Goal: Task Accomplishment & Management: Manage account settings

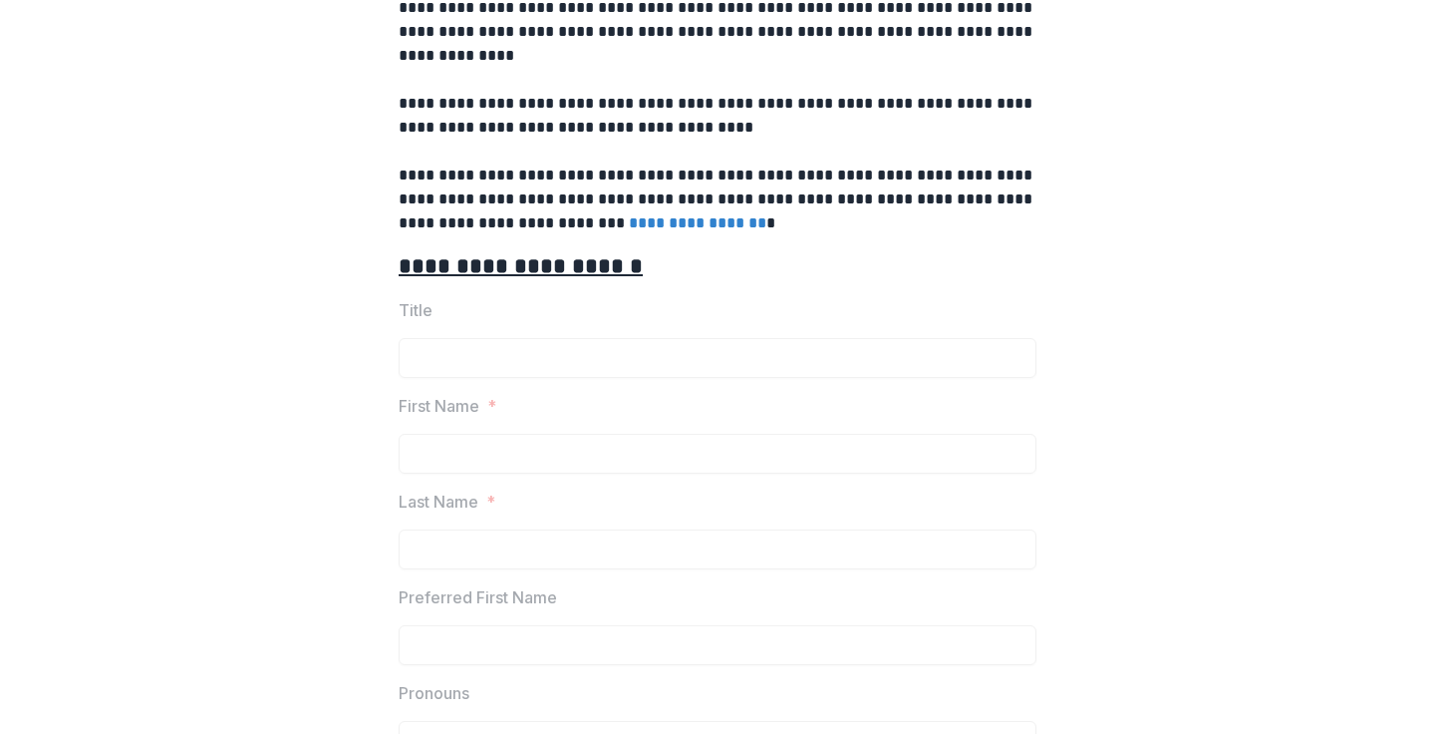
scroll to position [592, 0]
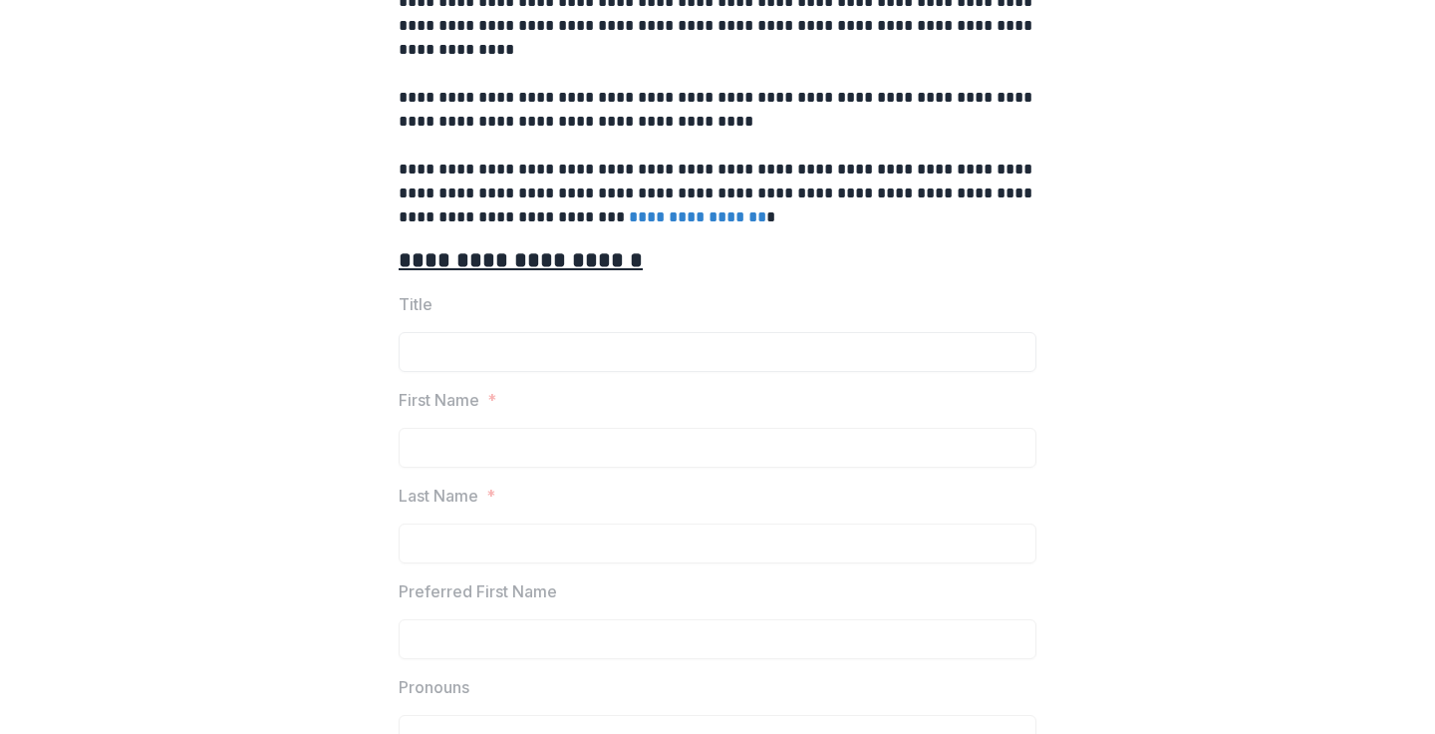
click at [507, 346] on input "Title" at bounding box center [718, 352] width 638 height 40
click at [513, 253] on u "**********" at bounding box center [521, 260] width 244 height 22
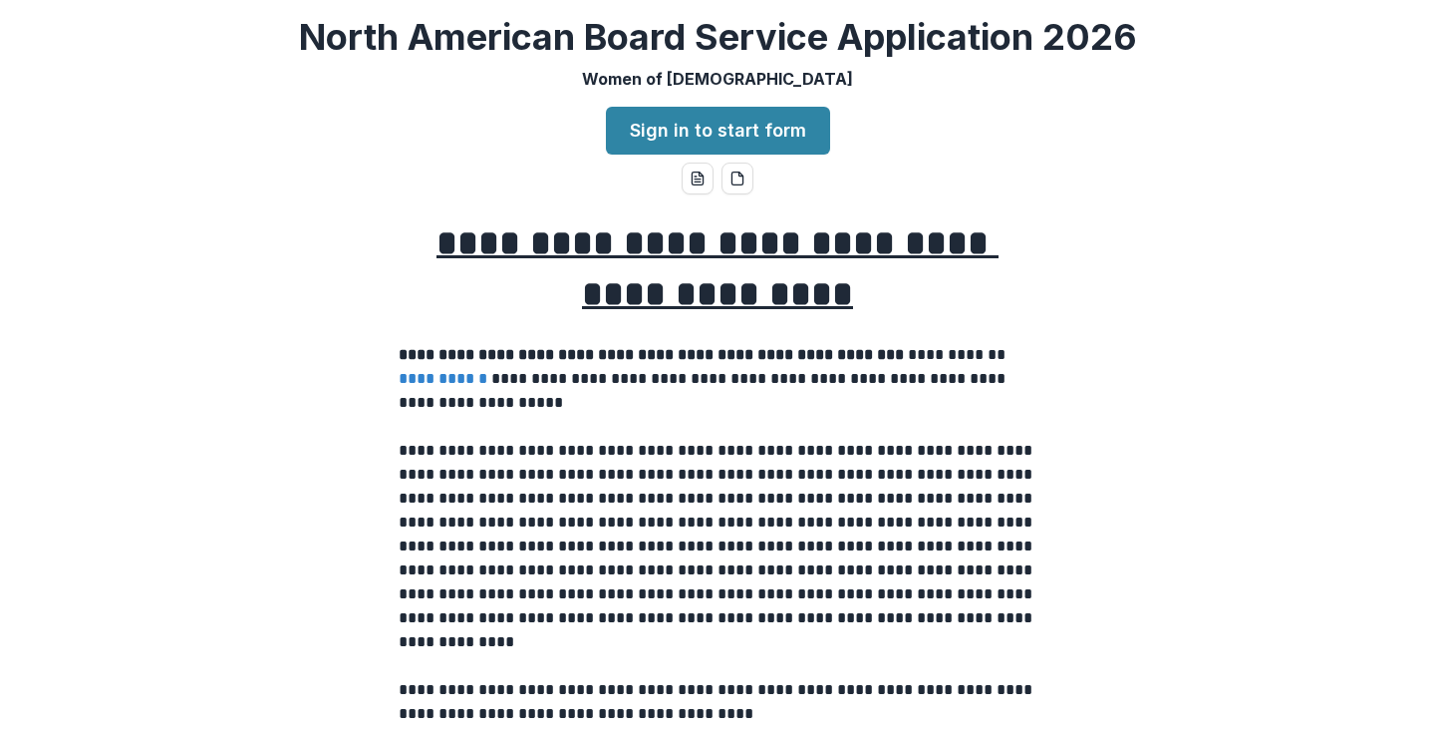
scroll to position [0, 0]
click at [695, 179] on line "word-download" at bounding box center [698, 179] width 6 height 0
click at [737, 134] on link "Sign in to start form" at bounding box center [718, 131] width 224 height 48
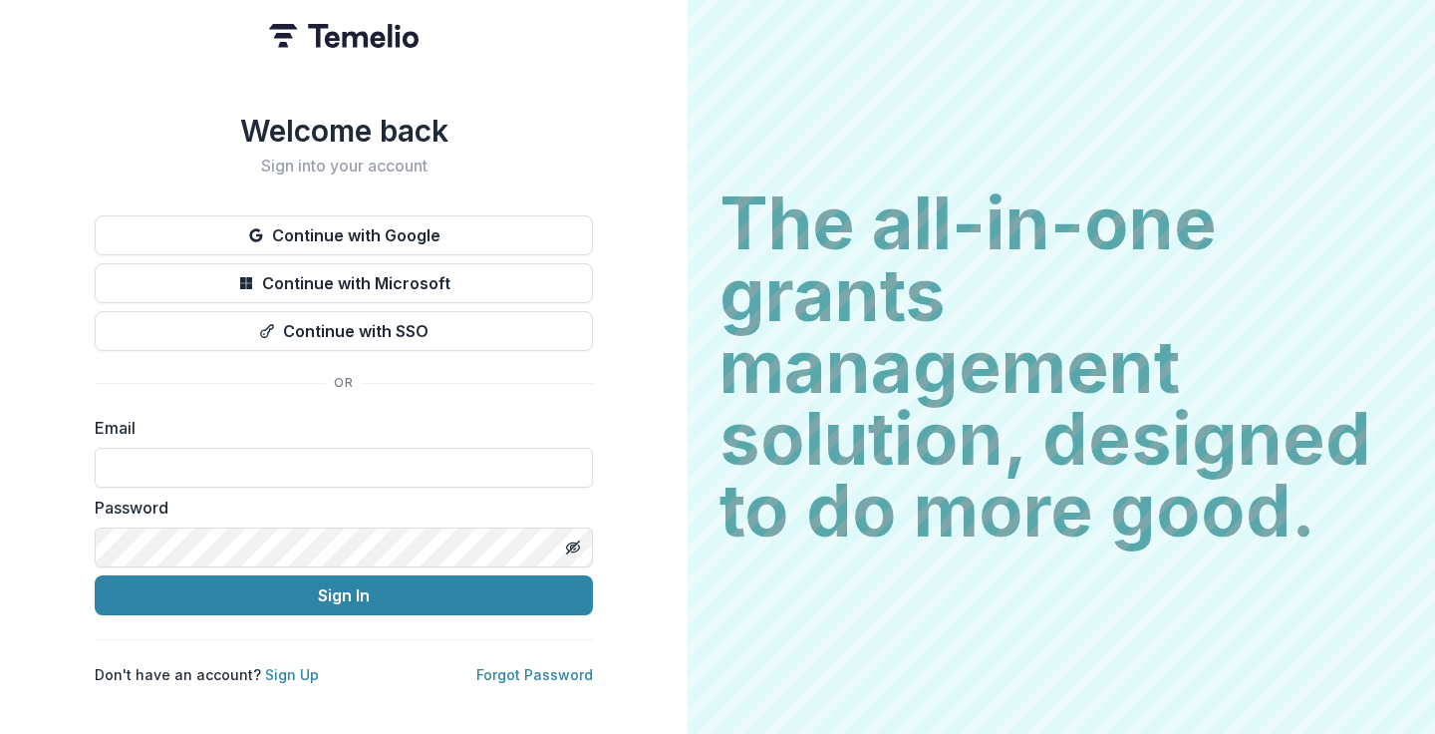
click at [574, 82] on div "Welcome back Sign into your account Continue with Google Continue with Microsof…" at bounding box center [344, 367] width 688 height 734
click at [529, 670] on link "Forgot Password" at bounding box center [534, 674] width 117 height 17
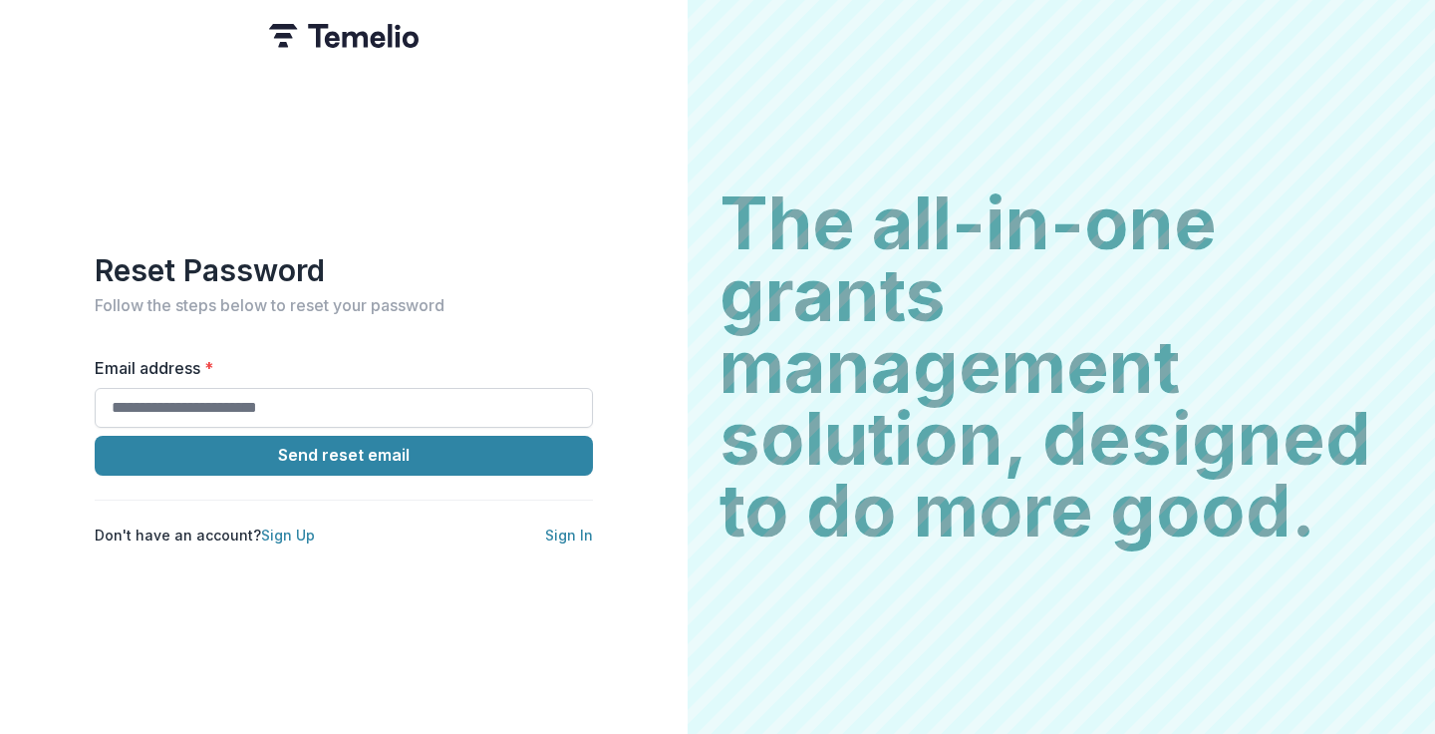
click at [225, 406] on input "Email address *" at bounding box center [344, 408] width 498 height 40
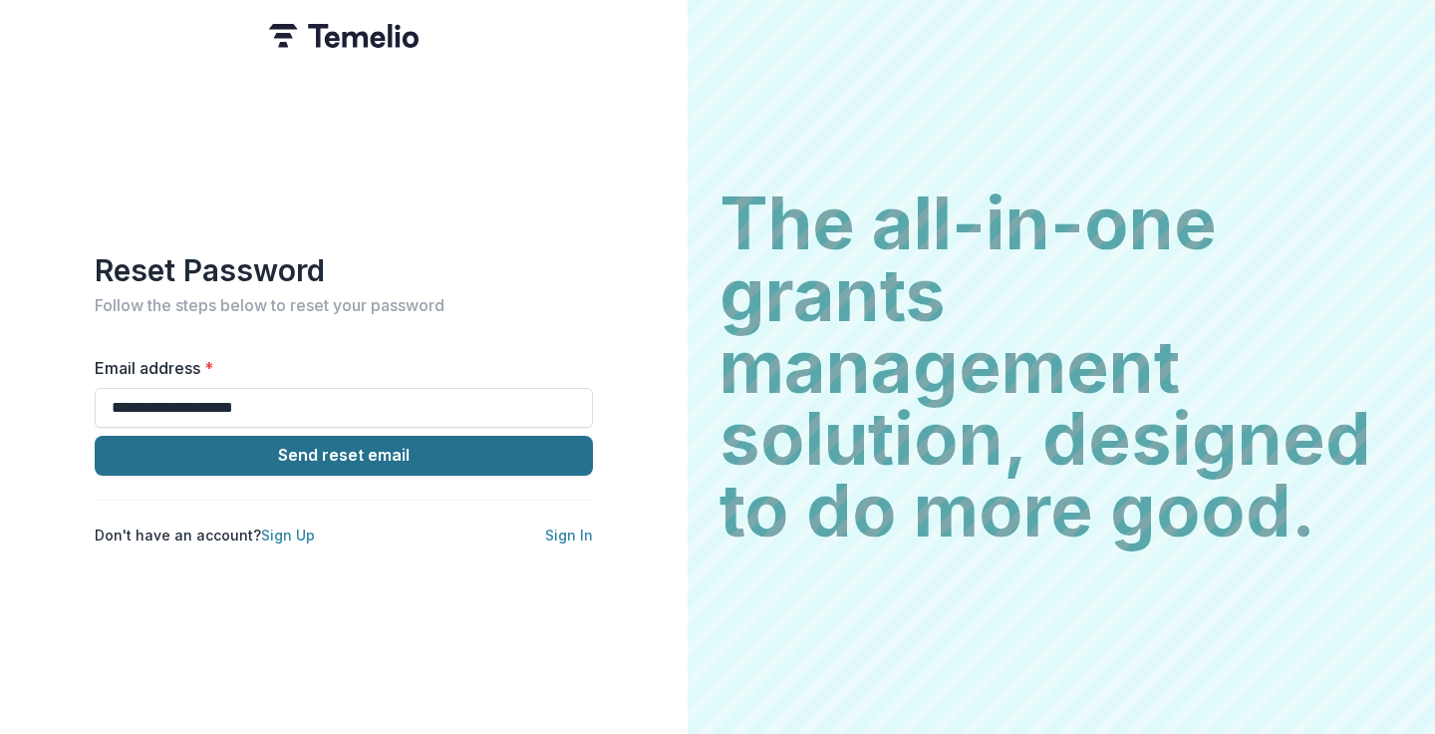
type input "**********"
click at [293, 448] on button "Send reset email" at bounding box center [344, 456] width 498 height 40
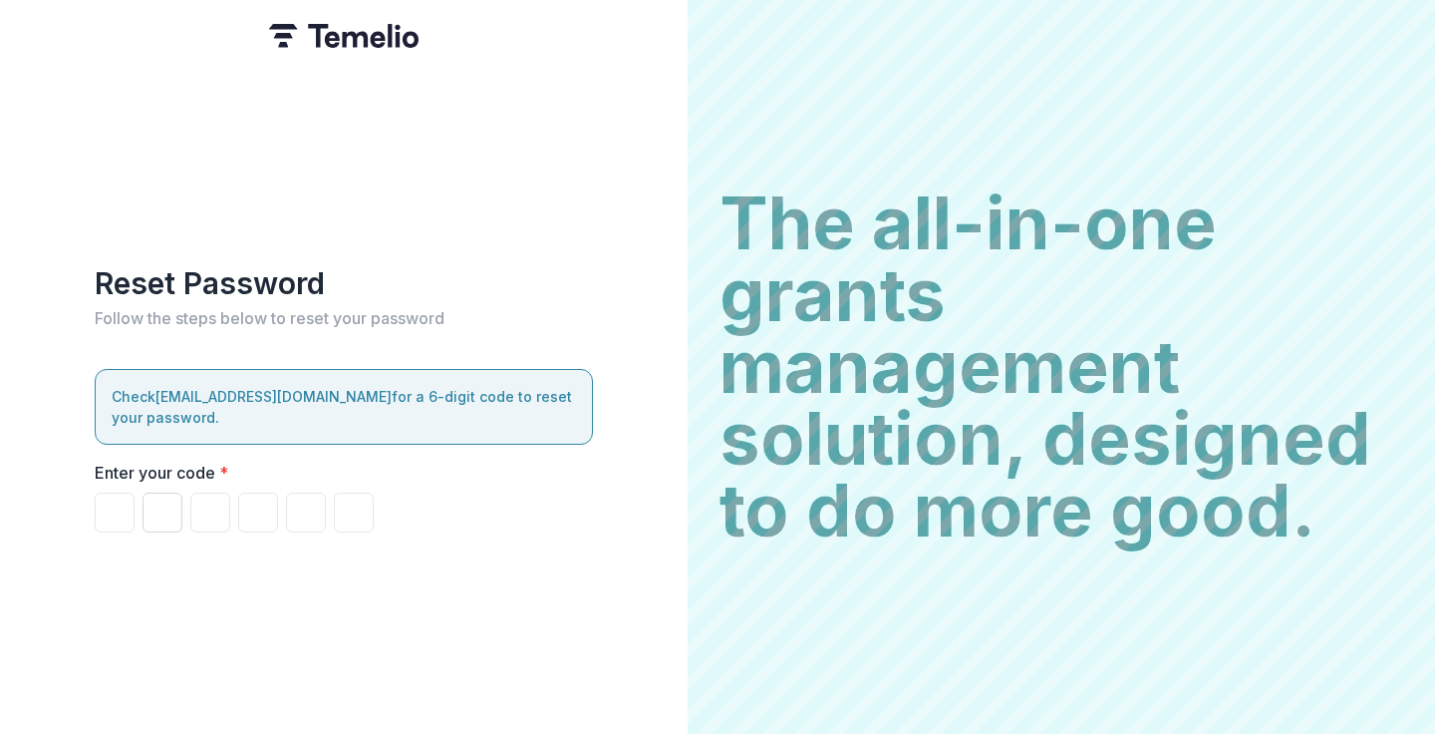
type input "*"
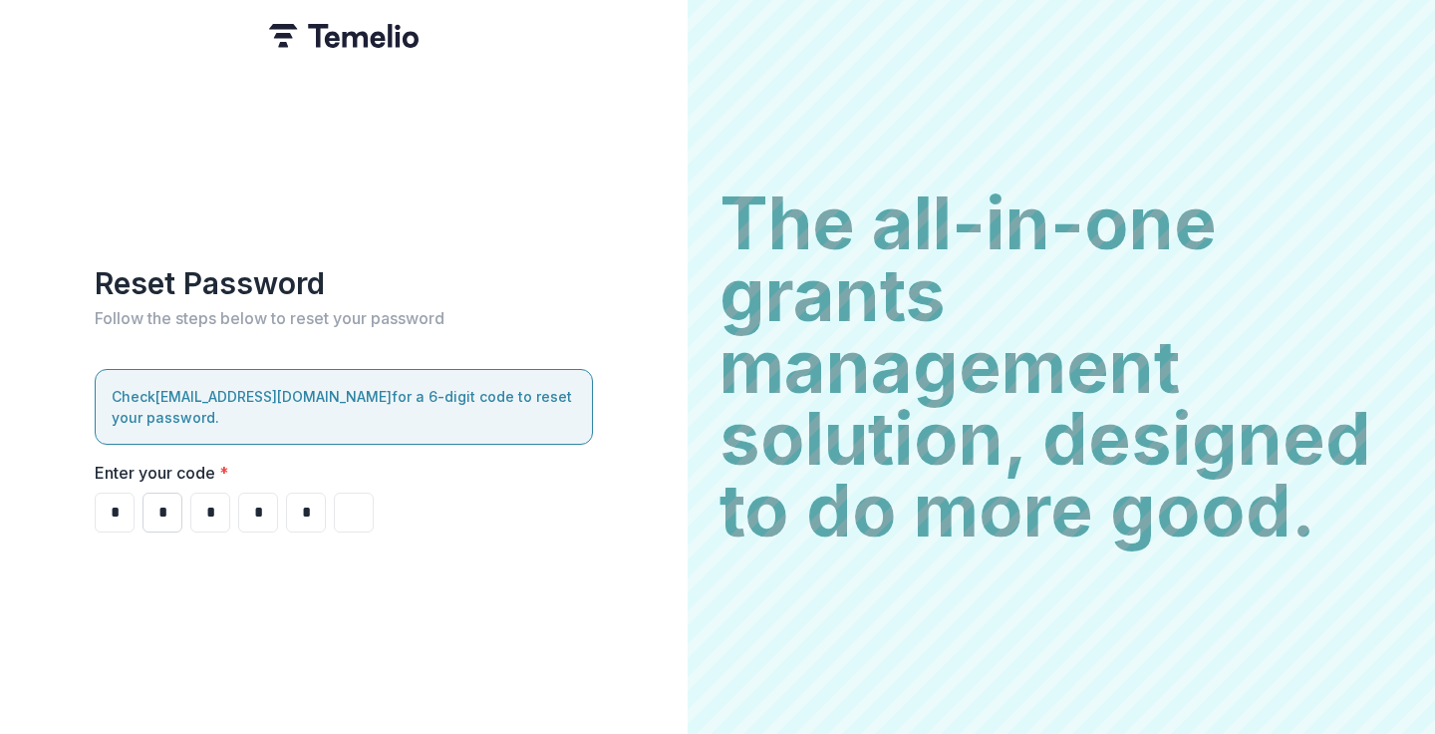
type input "*"
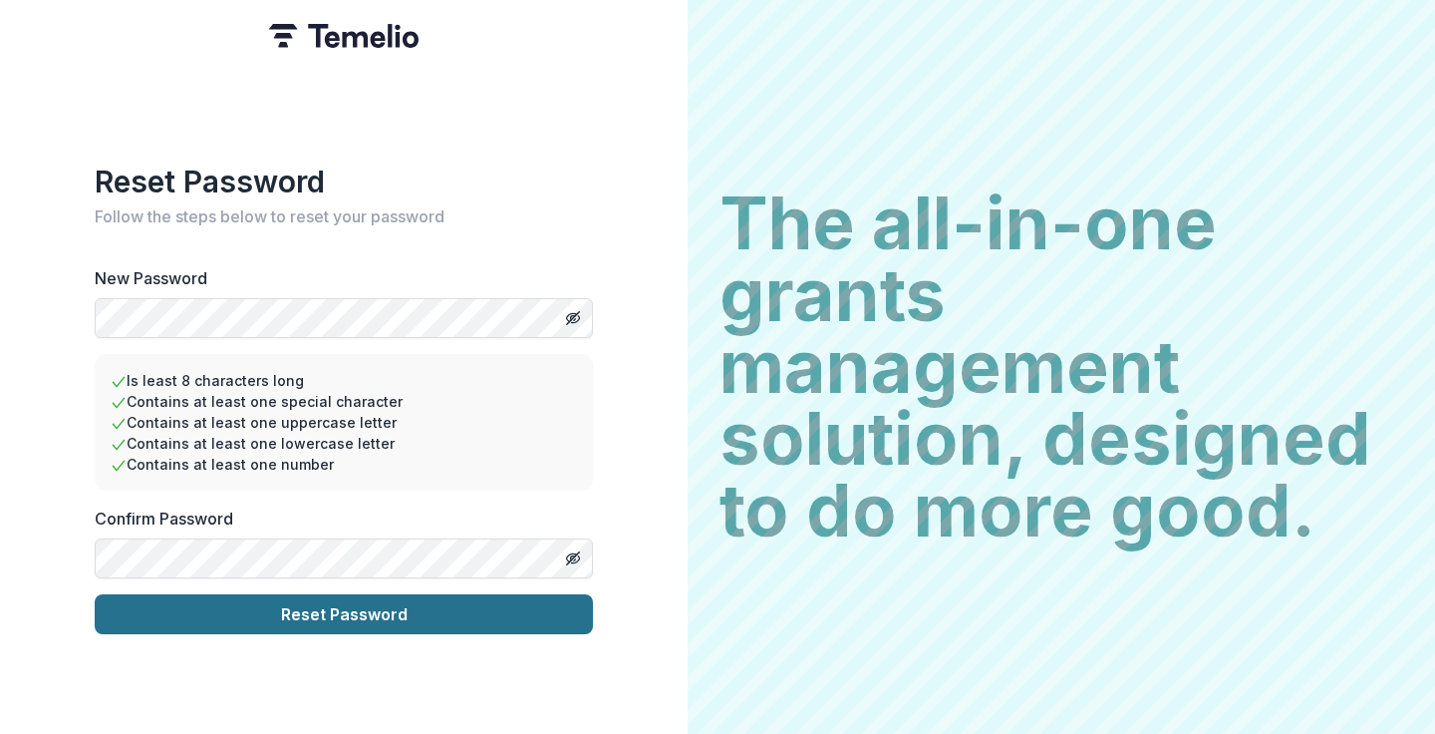
click at [284, 611] on button "Reset Password" at bounding box center [344, 614] width 498 height 40
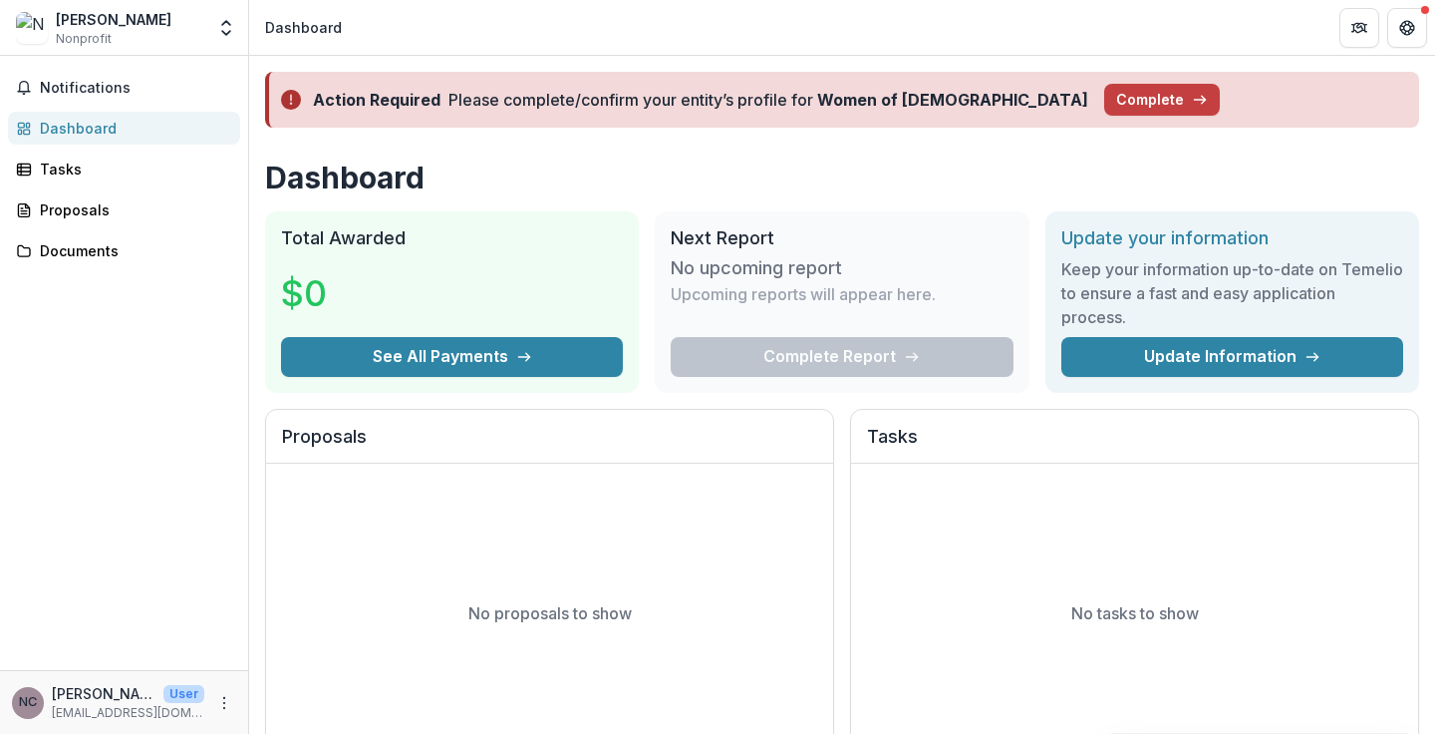
click at [83, 42] on span "Nonprofit" at bounding box center [84, 39] width 56 height 18
click at [229, 32] on polyline "Open entity switcher" at bounding box center [226, 33] width 8 height 4
click at [78, 117] on link "Settings" at bounding box center [124, 110] width 239 height 33
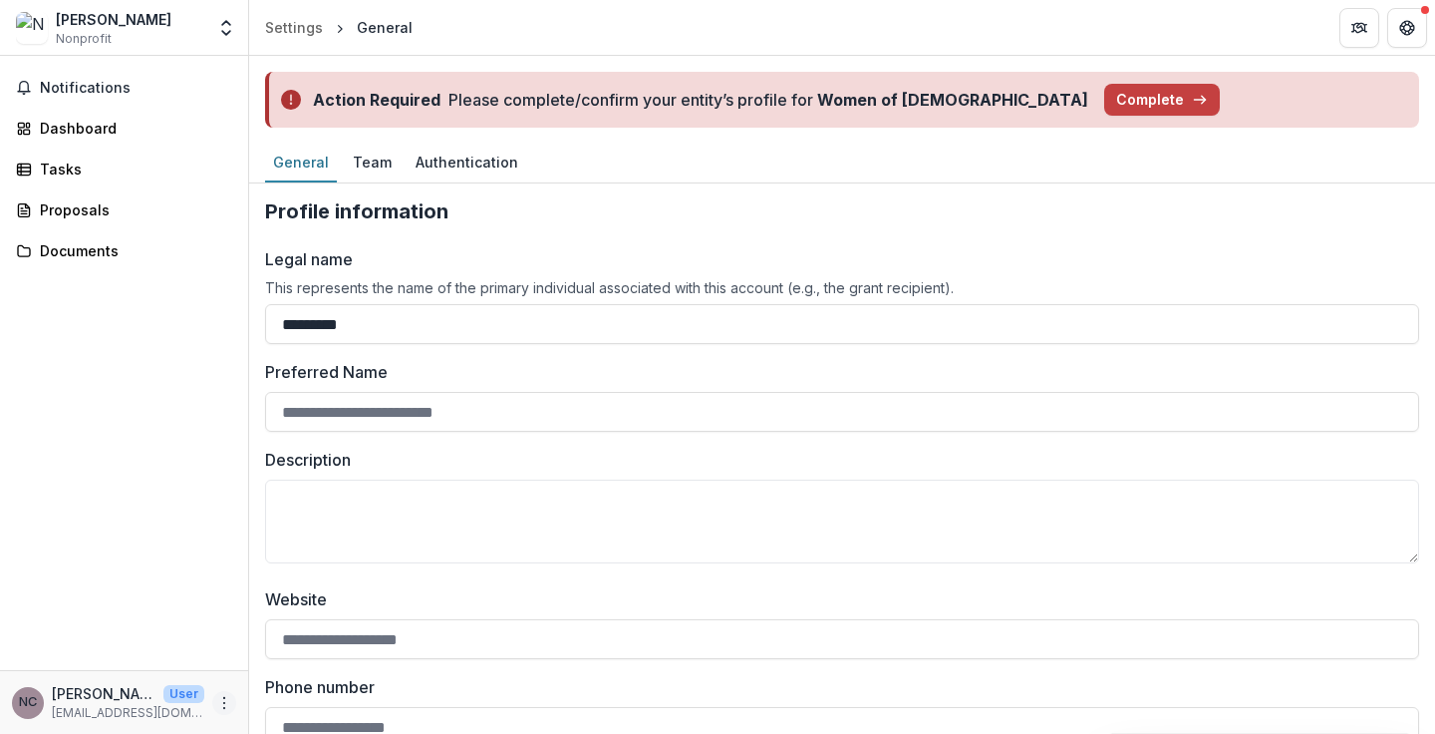
click at [222, 702] on icon "More" at bounding box center [224, 703] width 16 height 16
click at [309, 628] on link "Help Center" at bounding box center [355, 627] width 213 height 33
click at [31, 705] on div "NC" at bounding box center [28, 702] width 18 height 13
click at [222, 706] on icon "More" at bounding box center [224, 703] width 16 height 16
click at [309, 665] on link "Settings" at bounding box center [355, 660] width 213 height 33
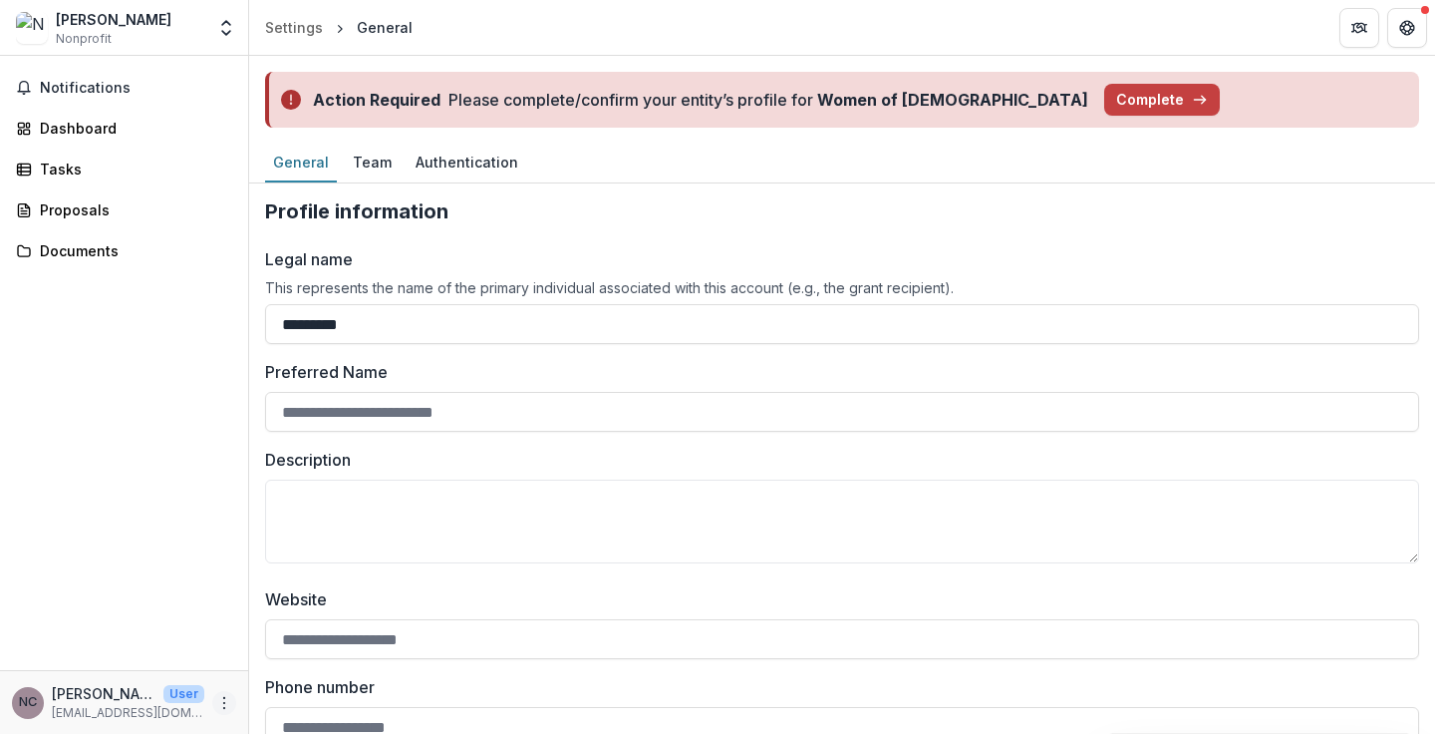
click at [228, 699] on icon "More" at bounding box center [224, 703] width 16 height 16
click at [327, 662] on link "Settings" at bounding box center [355, 660] width 213 height 33
click at [148, 604] on div "Notifications Dashboard Tasks Proposals Documents" at bounding box center [124, 363] width 248 height 614
click at [937, 209] on h2 "Profile information" at bounding box center [842, 211] width 1154 height 24
click at [1413, 23] on icon "Get Help" at bounding box center [1407, 28] width 16 height 16
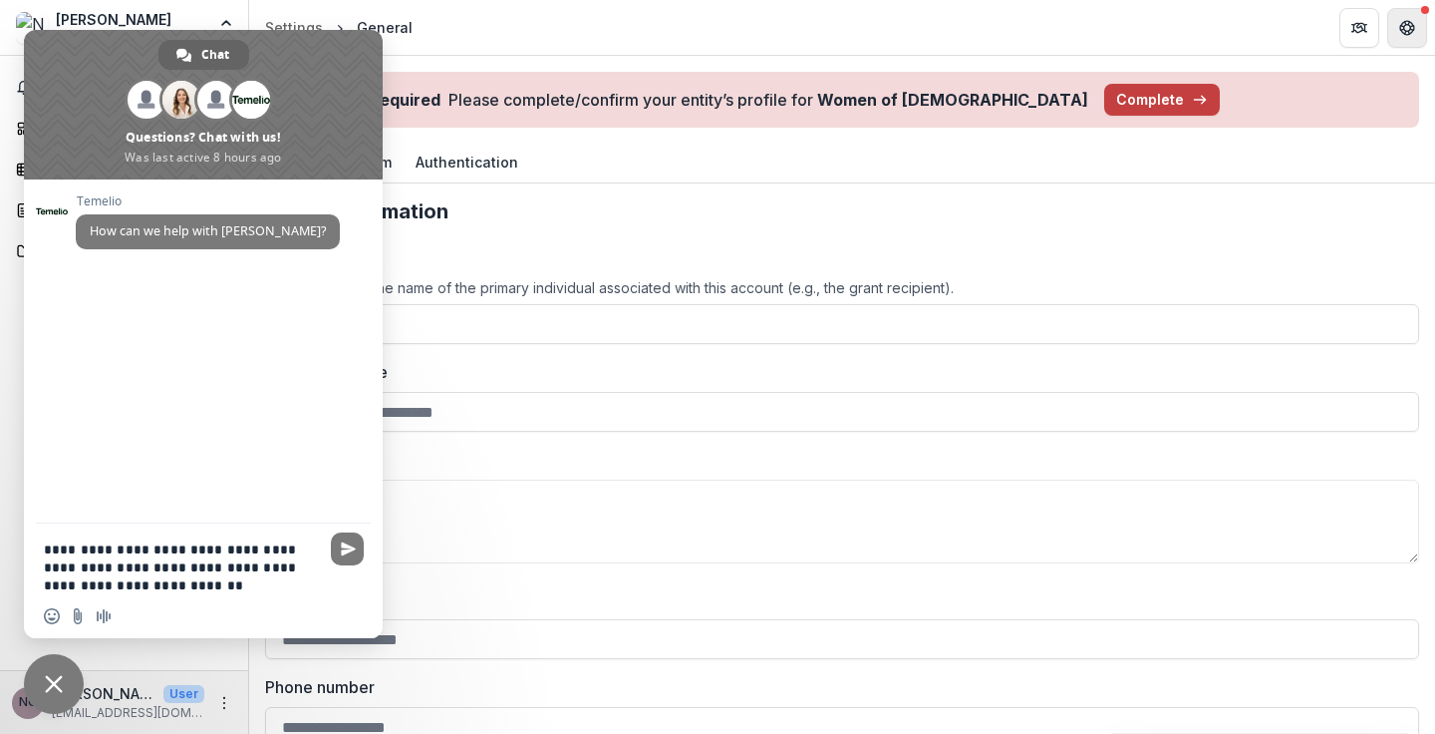
type textarea "**********"
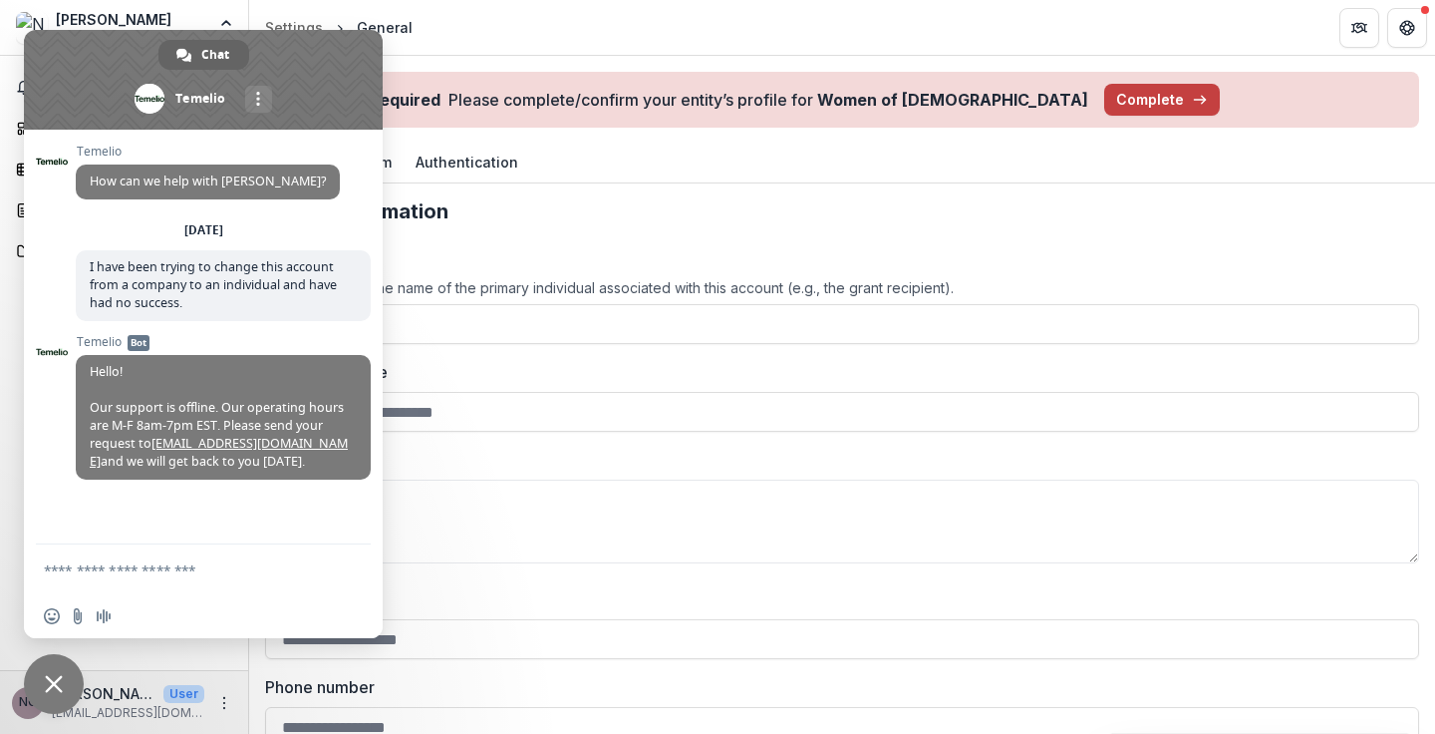
click at [548, 32] on header "Settings General" at bounding box center [842, 27] width 1186 height 55
click at [65, 688] on span "Close chat" at bounding box center [54, 684] width 60 height 60
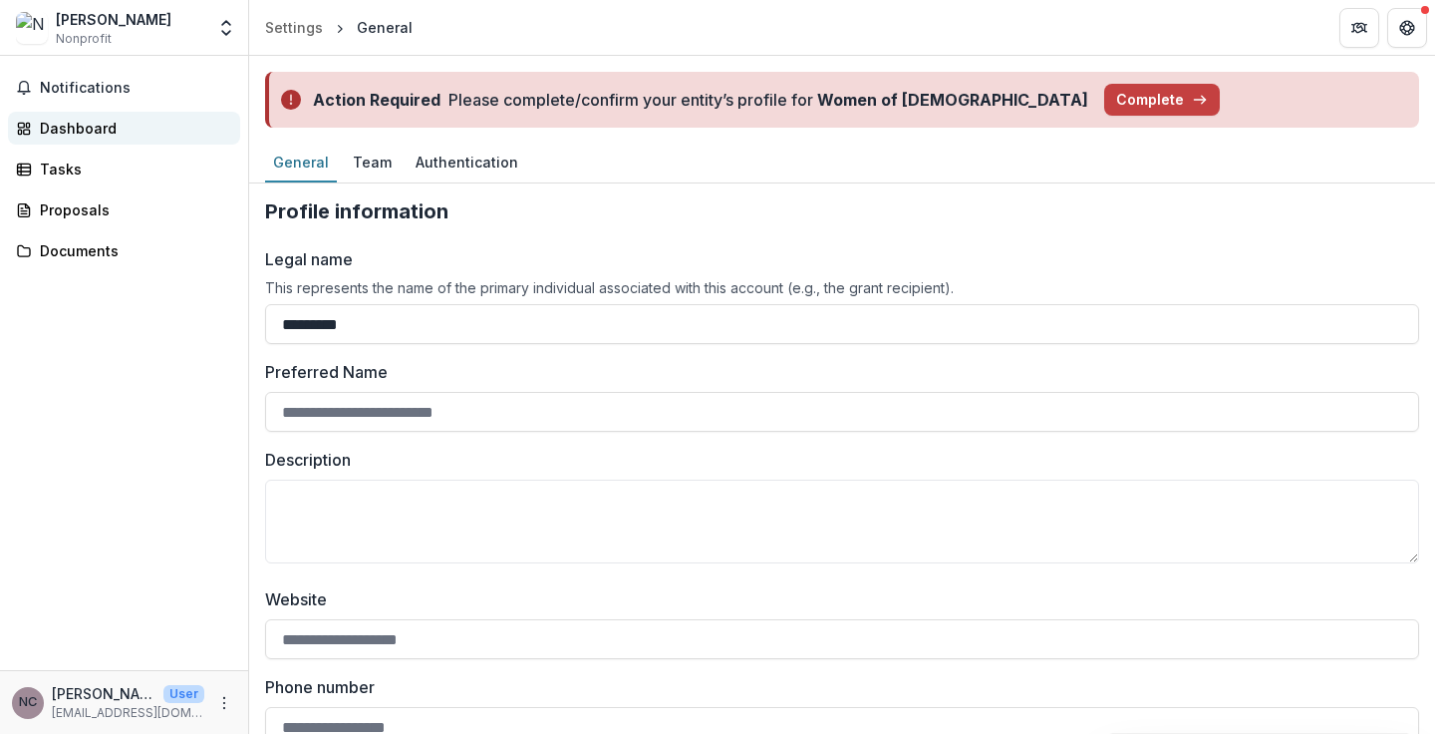
click at [98, 126] on div "Dashboard" at bounding box center [132, 128] width 184 height 21
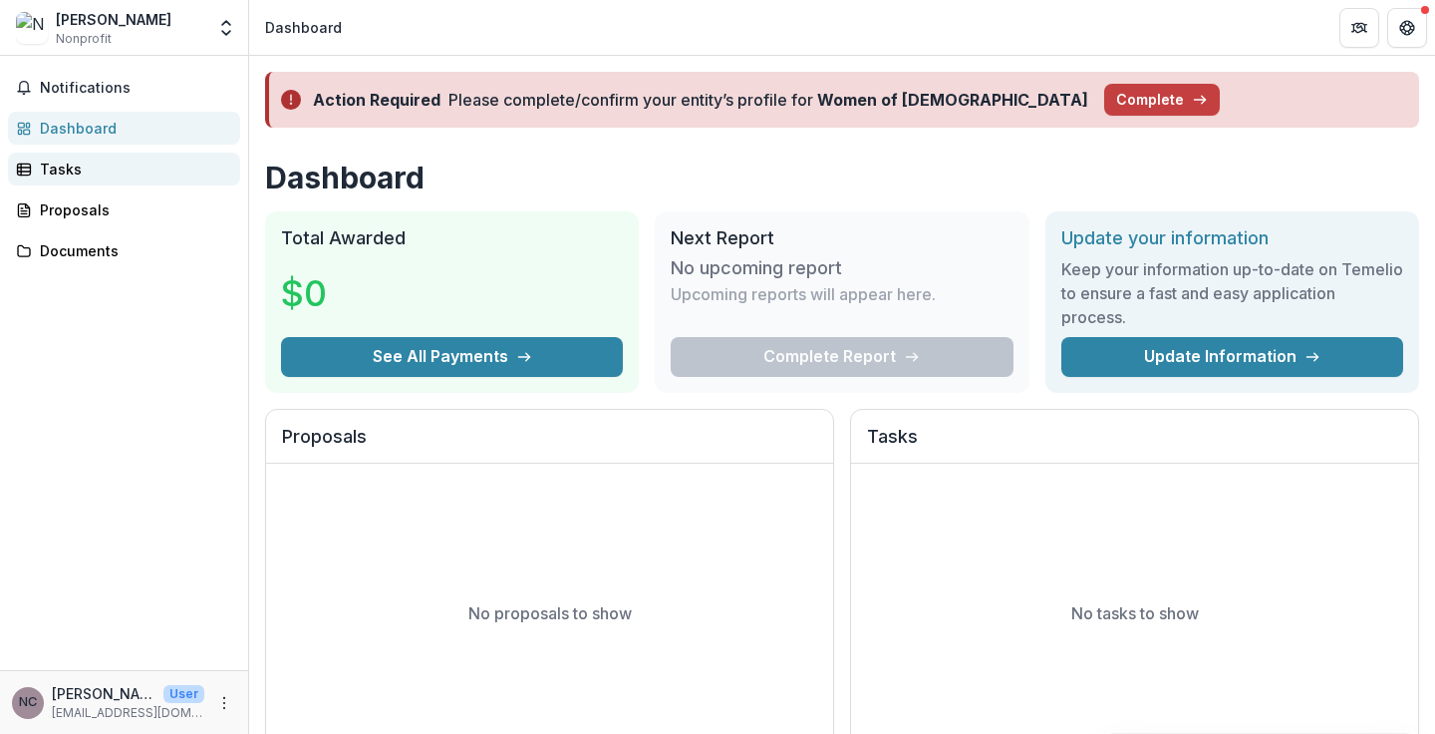
click at [58, 167] on div "Tasks" at bounding box center [132, 168] width 184 height 21
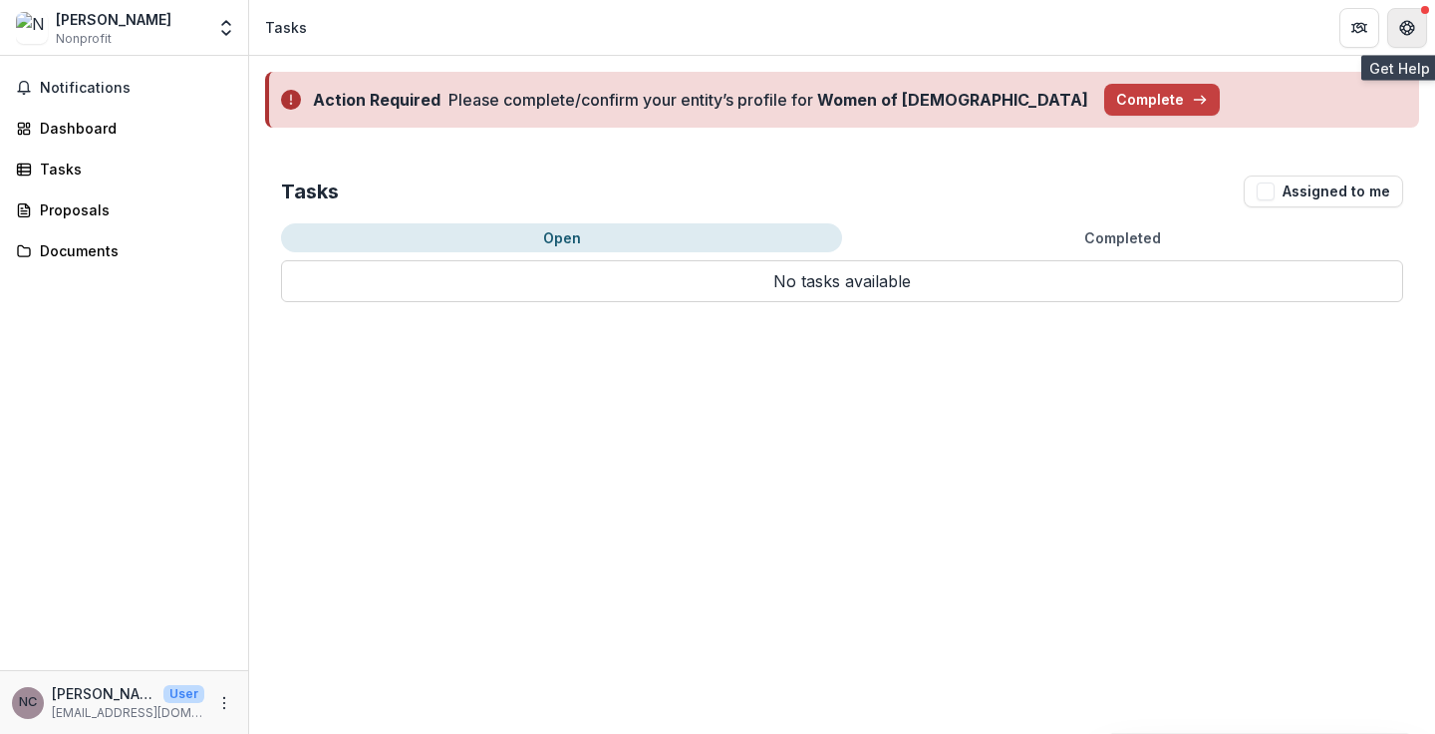
click at [1404, 25] on icon "Get Help" at bounding box center [1405, 25] width 2 height 2
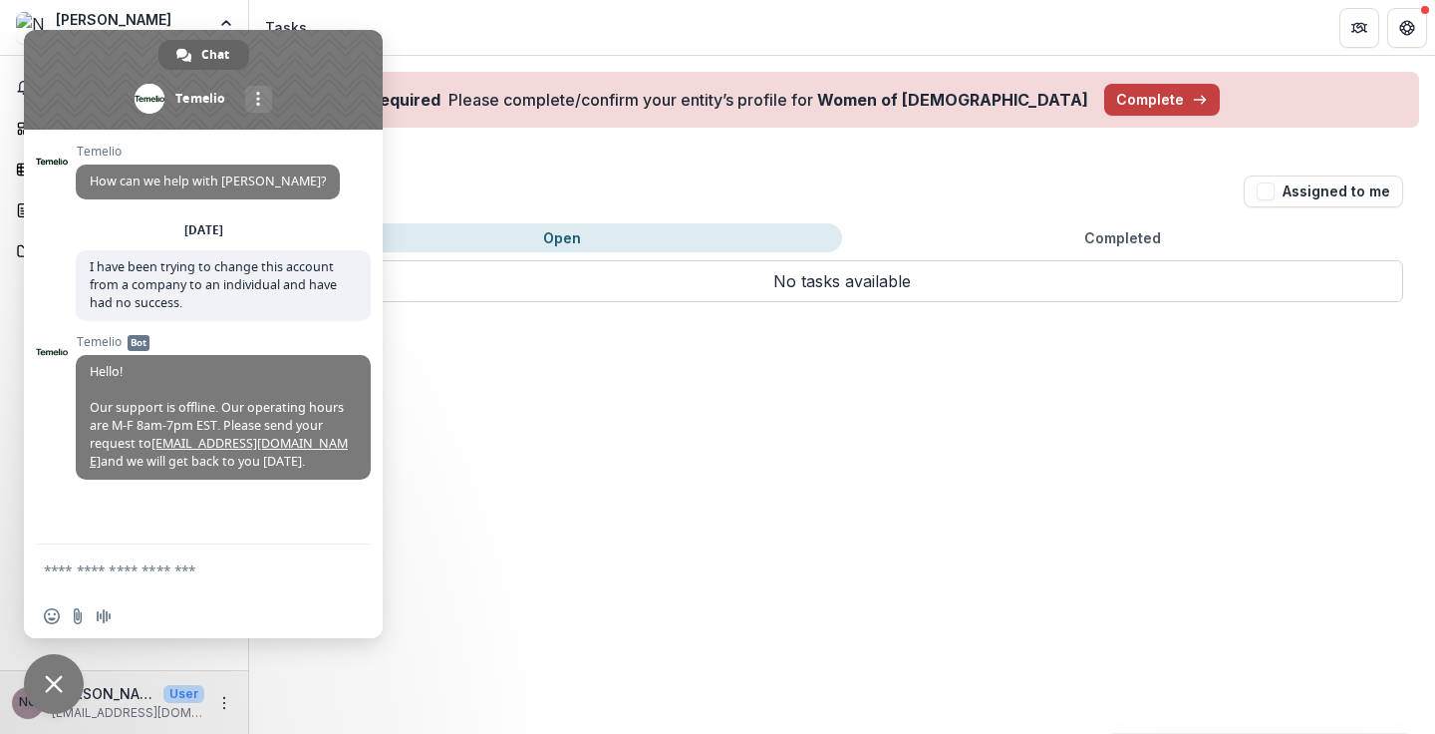
click at [52, 693] on span "Close chat" at bounding box center [54, 684] width 60 height 60
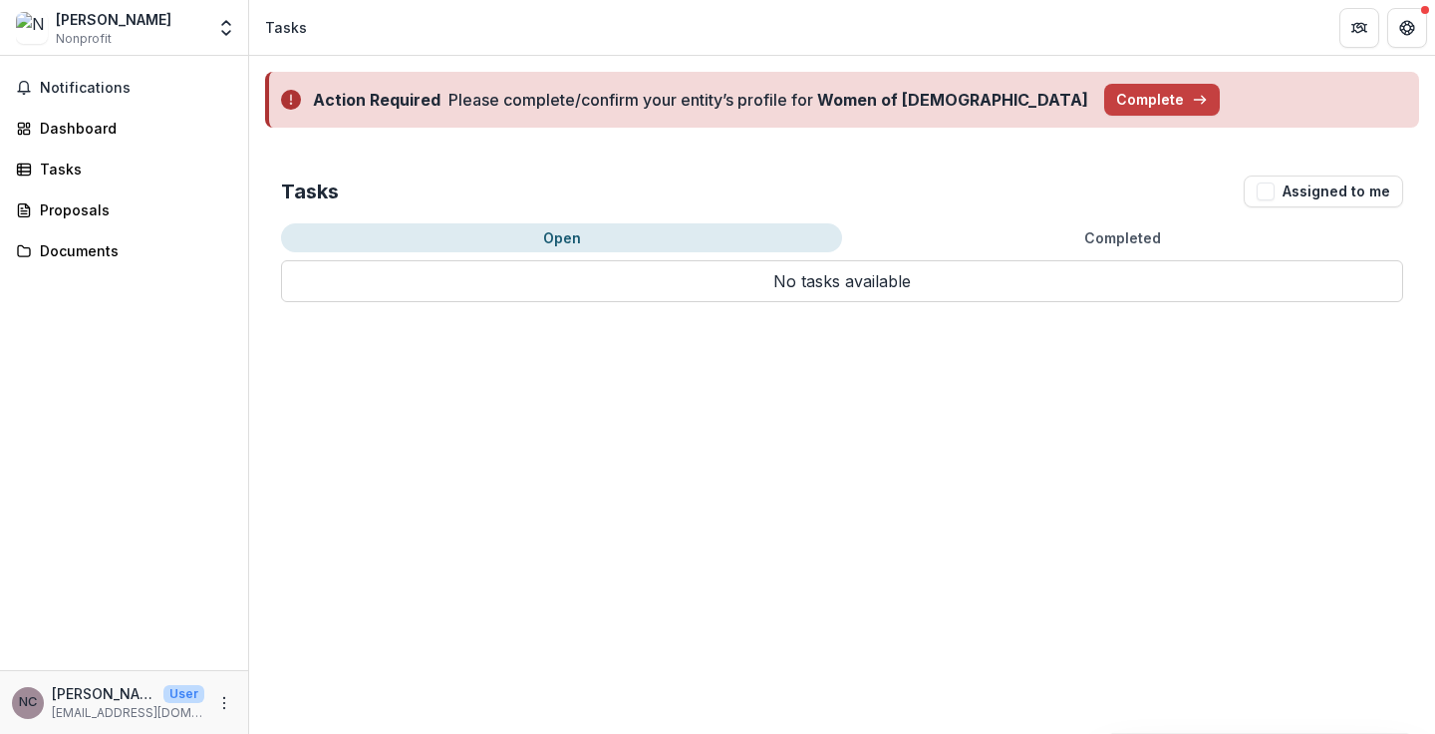
click at [28, 704] on div "NC" at bounding box center [28, 702] width 18 height 13
click at [222, 701] on icon "More" at bounding box center [224, 703] width 16 height 16
click at [185, 415] on div "Notifications Dashboard Tasks Proposals Documents" at bounding box center [124, 363] width 248 height 614
click at [100, 209] on div "Proposals" at bounding box center [132, 209] width 184 height 21
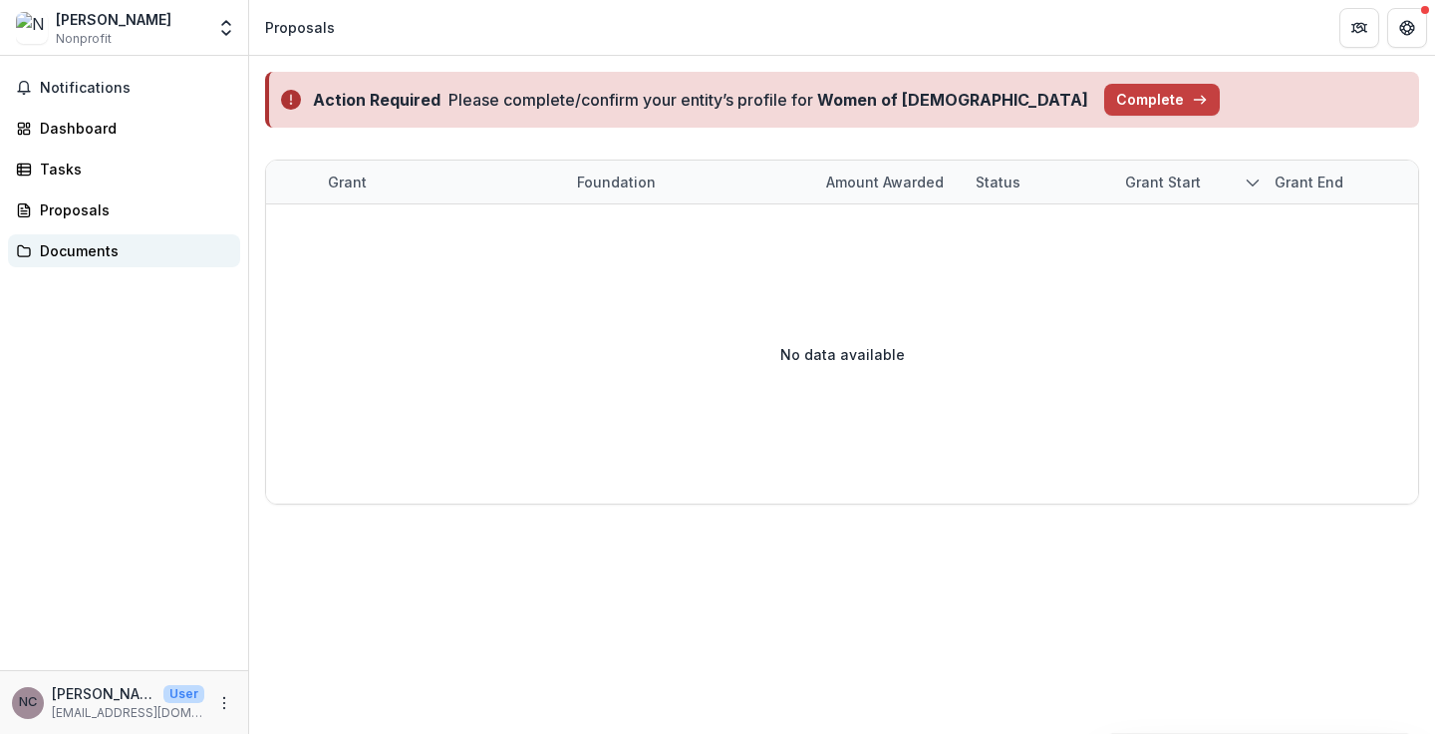
click at [95, 255] on div "Documents" at bounding box center [132, 250] width 184 height 21
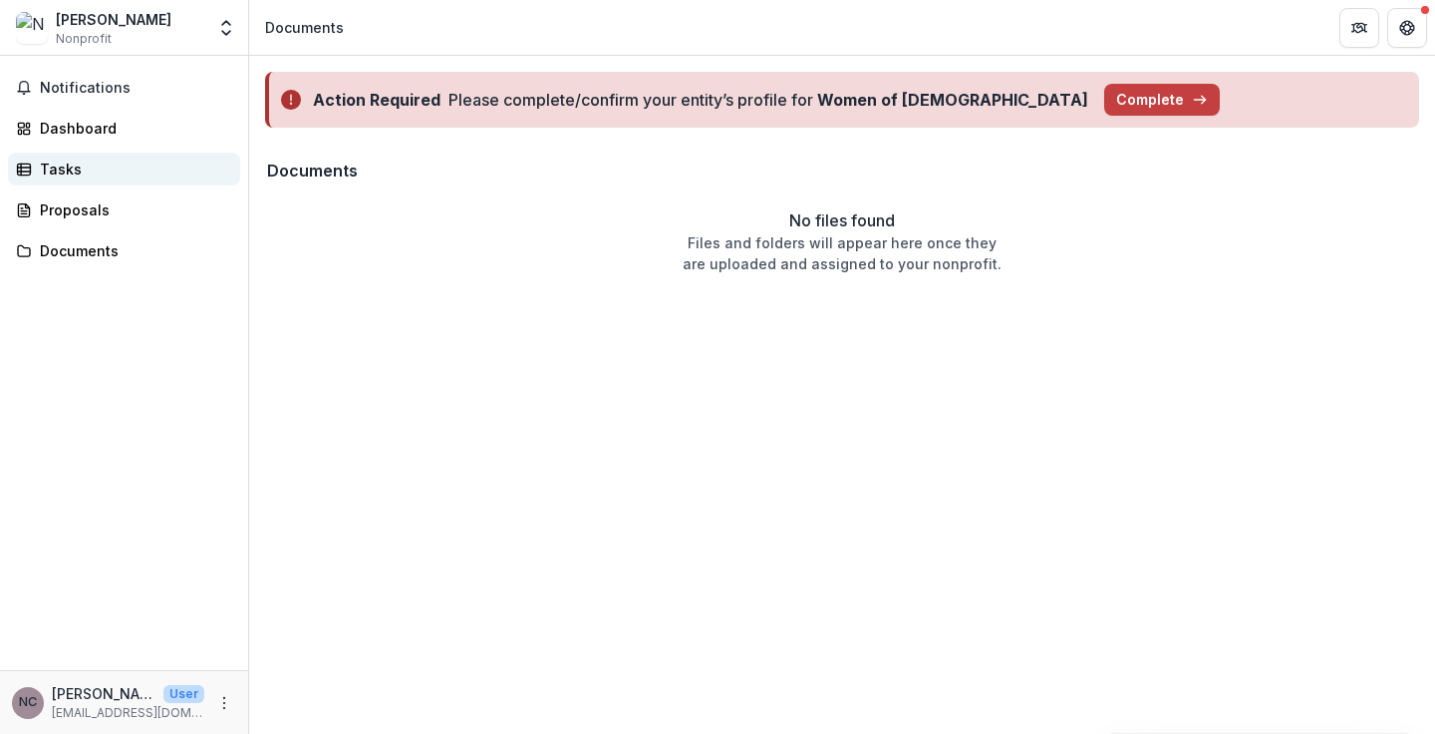
click at [86, 171] on div "Tasks" at bounding box center [132, 168] width 184 height 21
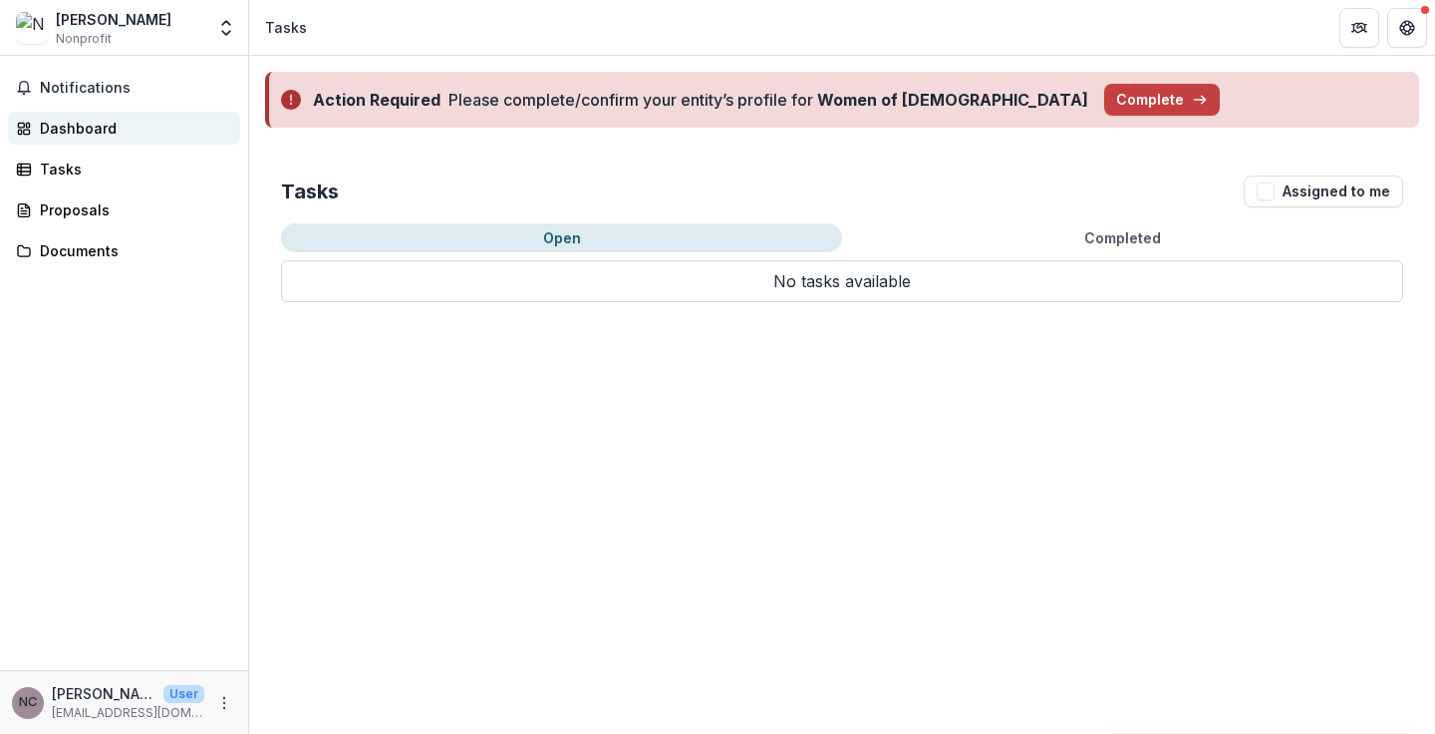
click at [95, 123] on div "Dashboard" at bounding box center [132, 128] width 184 height 21
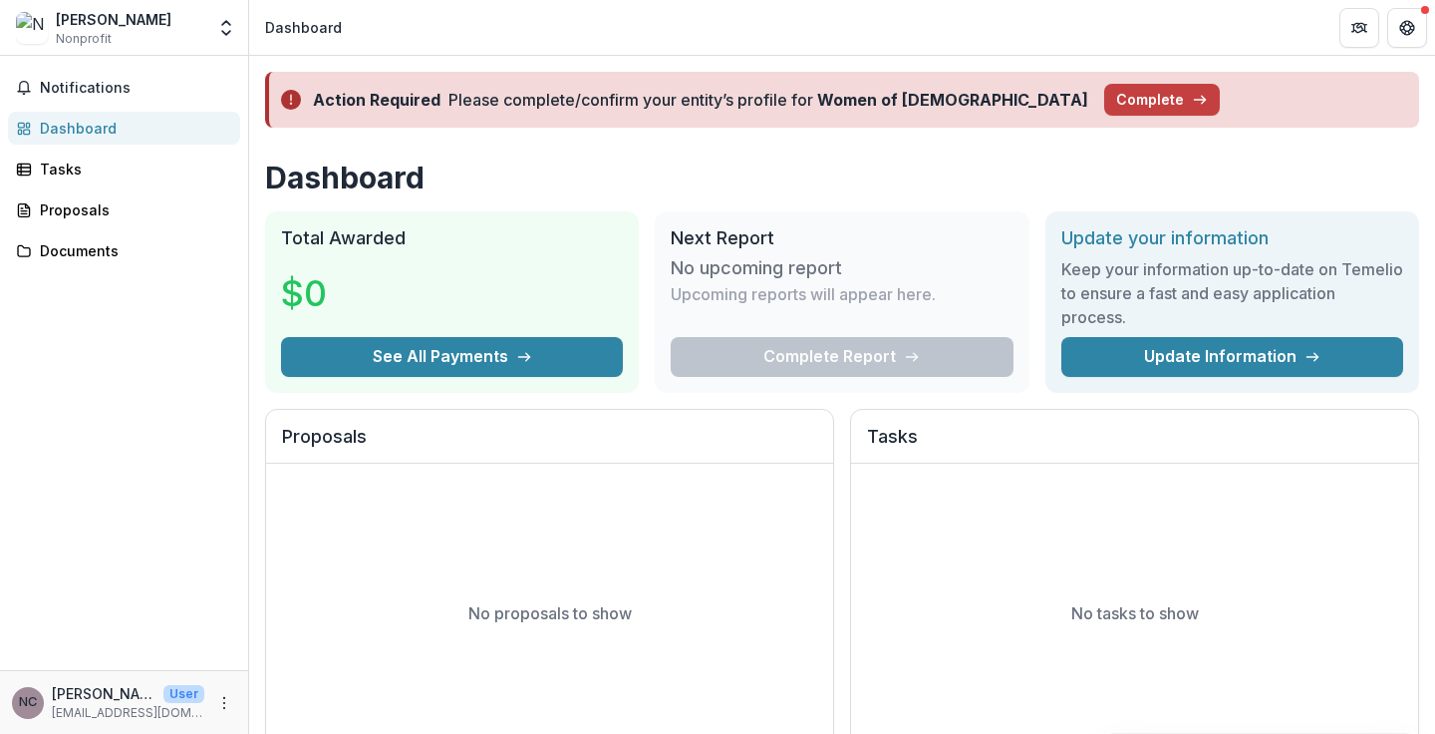
click at [83, 21] on div "Nan Cohen" at bounding box center [114, 19] width 116 height 21
click at [27, 34] on img at bounding box center [32, 28] width 32 height 32
click at [229, 40] on button "Open entity switcher" at bounding box center [226, 28] width 28 height 40
click at [91, 110] on link "Settings" at bounding box center [124, 110] width 239 height 33
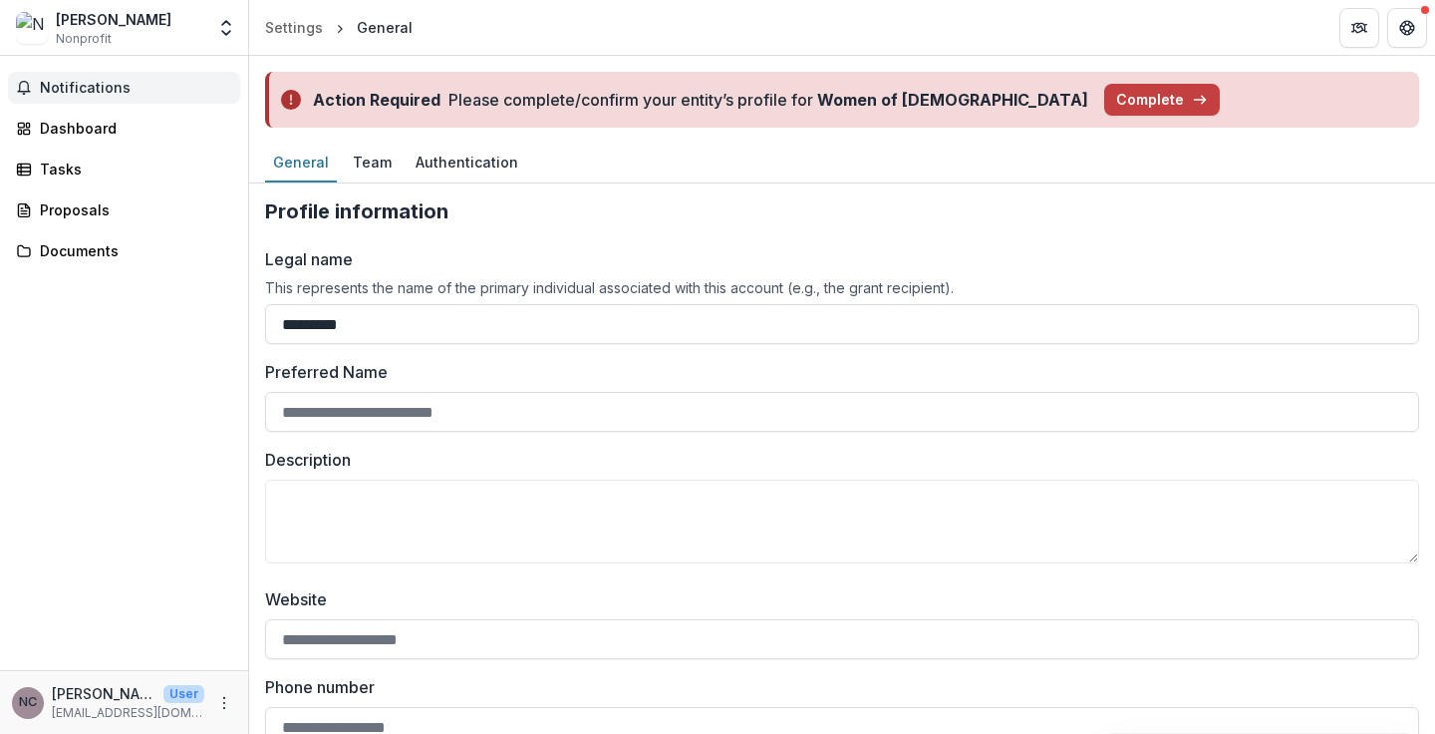
click at [90, 83] on span "Notifications" at bounding box center [136, 88] width 192 height 17
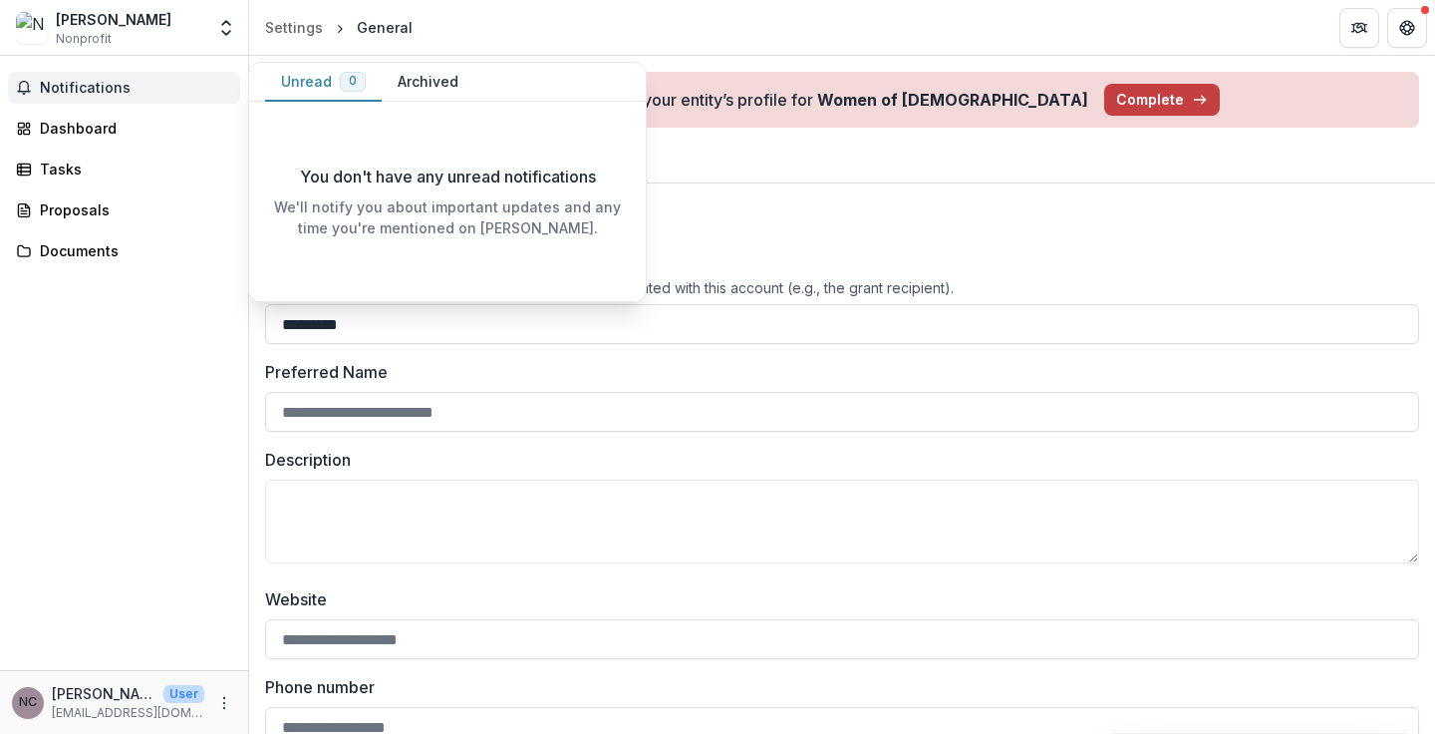
click at [101, 87] on span "Notifications" at bounding box center [136, 88] width 192 height 17
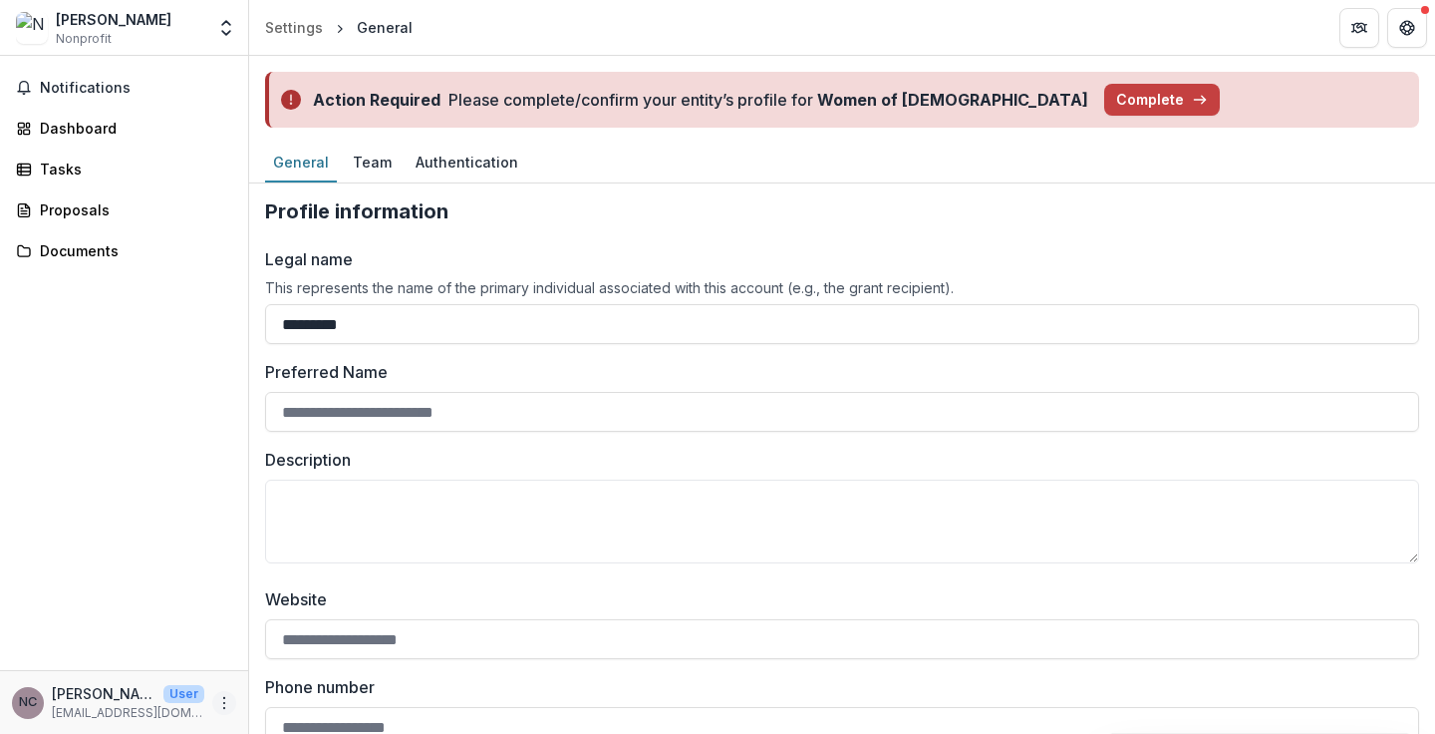
click at [229, 702] on icon "More" at bounding box center [224, 703] width 16 height 16
click at [311, 625] on link "Help Center" at bounding box center [355, 627] width 213 height 33
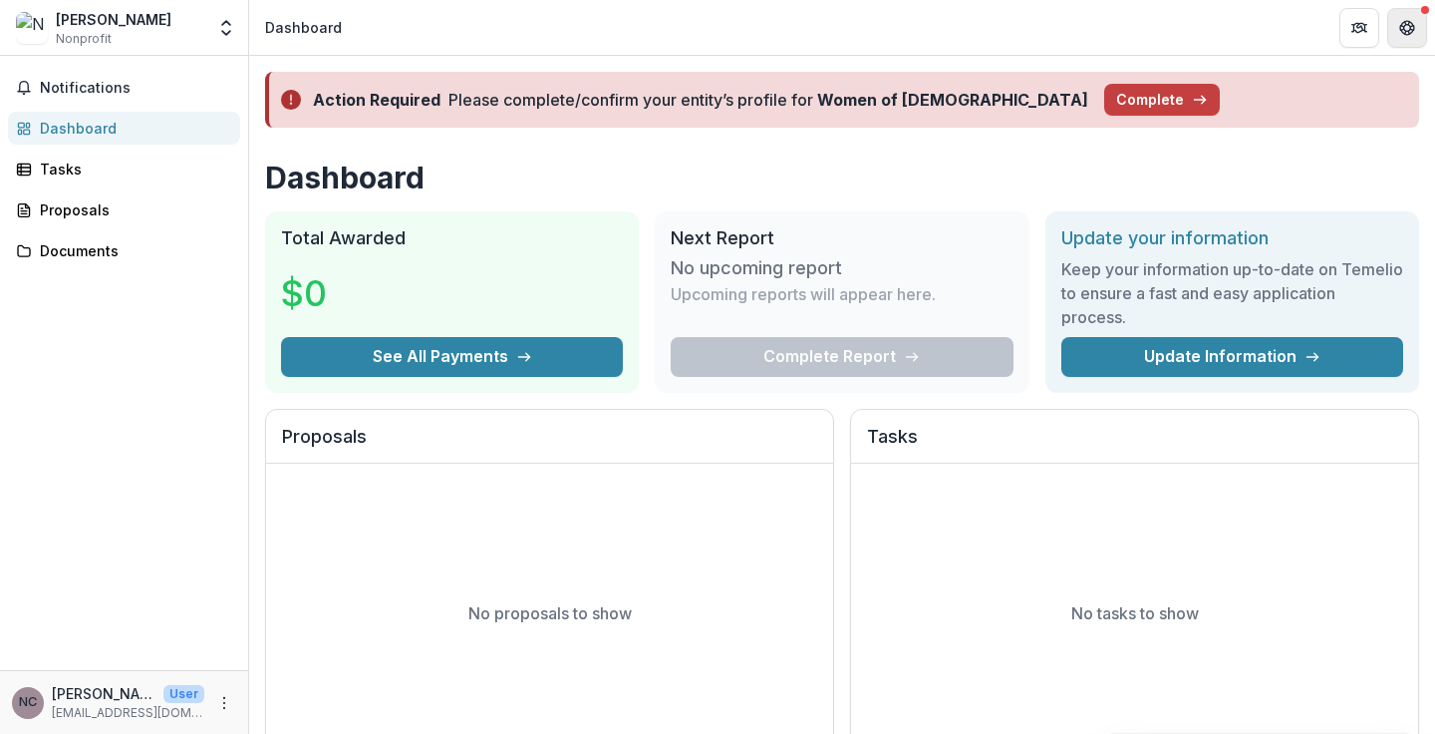
click at [1400, 27] on icon "Get Help" at bounding box center [1402, 27] width 4 height 5
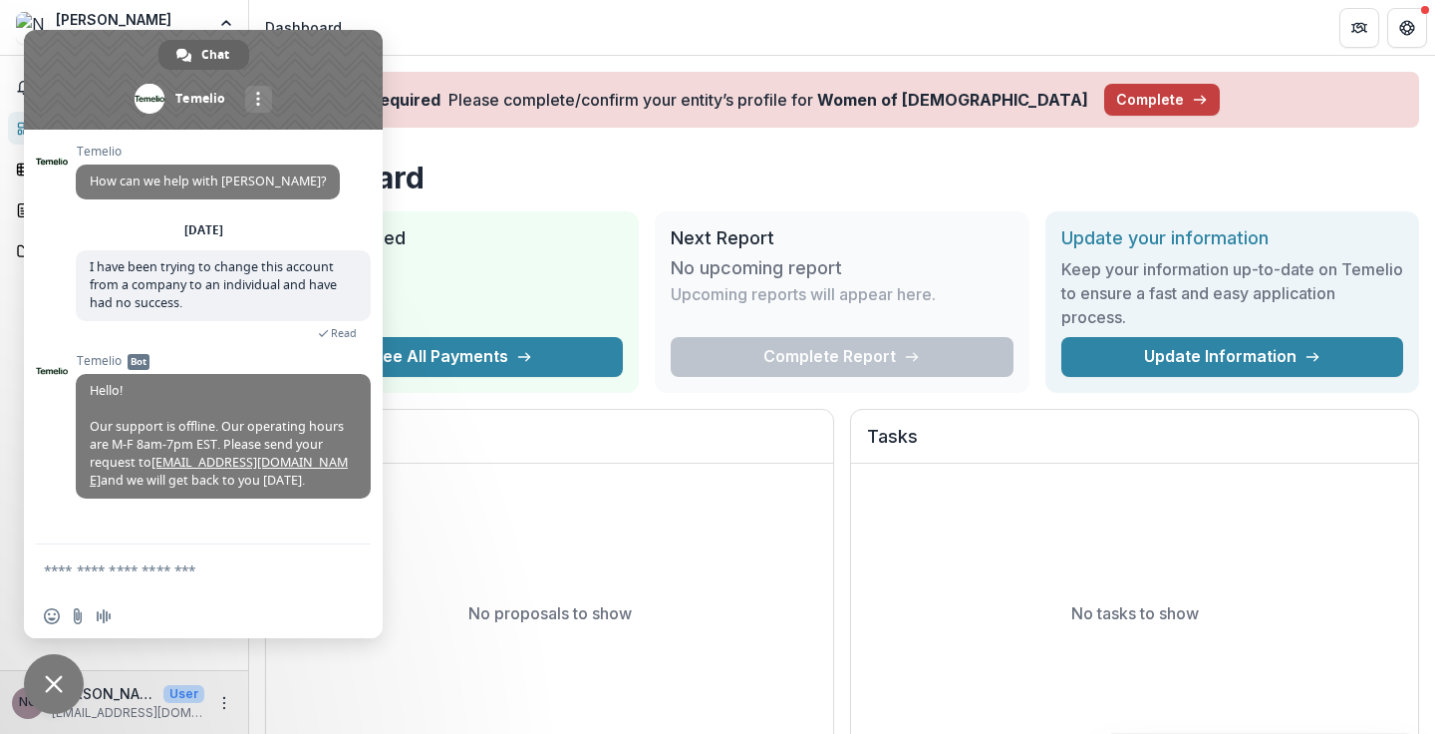
click at [513, 34] on header "Dashboard" at bounding box center [842, 27] width 1186 height 55
click at [67, 675] on span "Close chat" at bounding box center [54, 684] width 60 height 60
